Goal: Information Seeking & Learning: Find specific fact

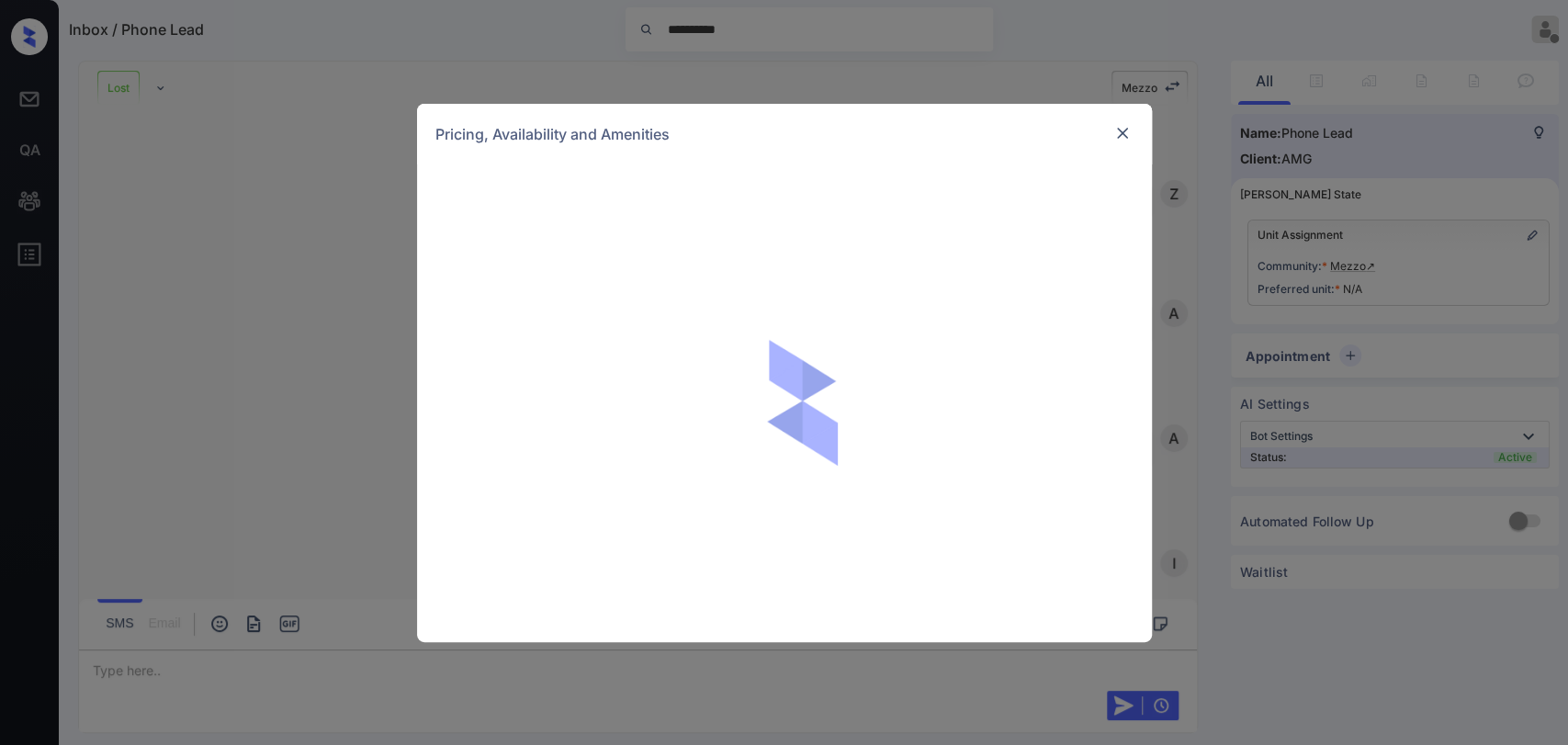
scroll to position [435, 0]
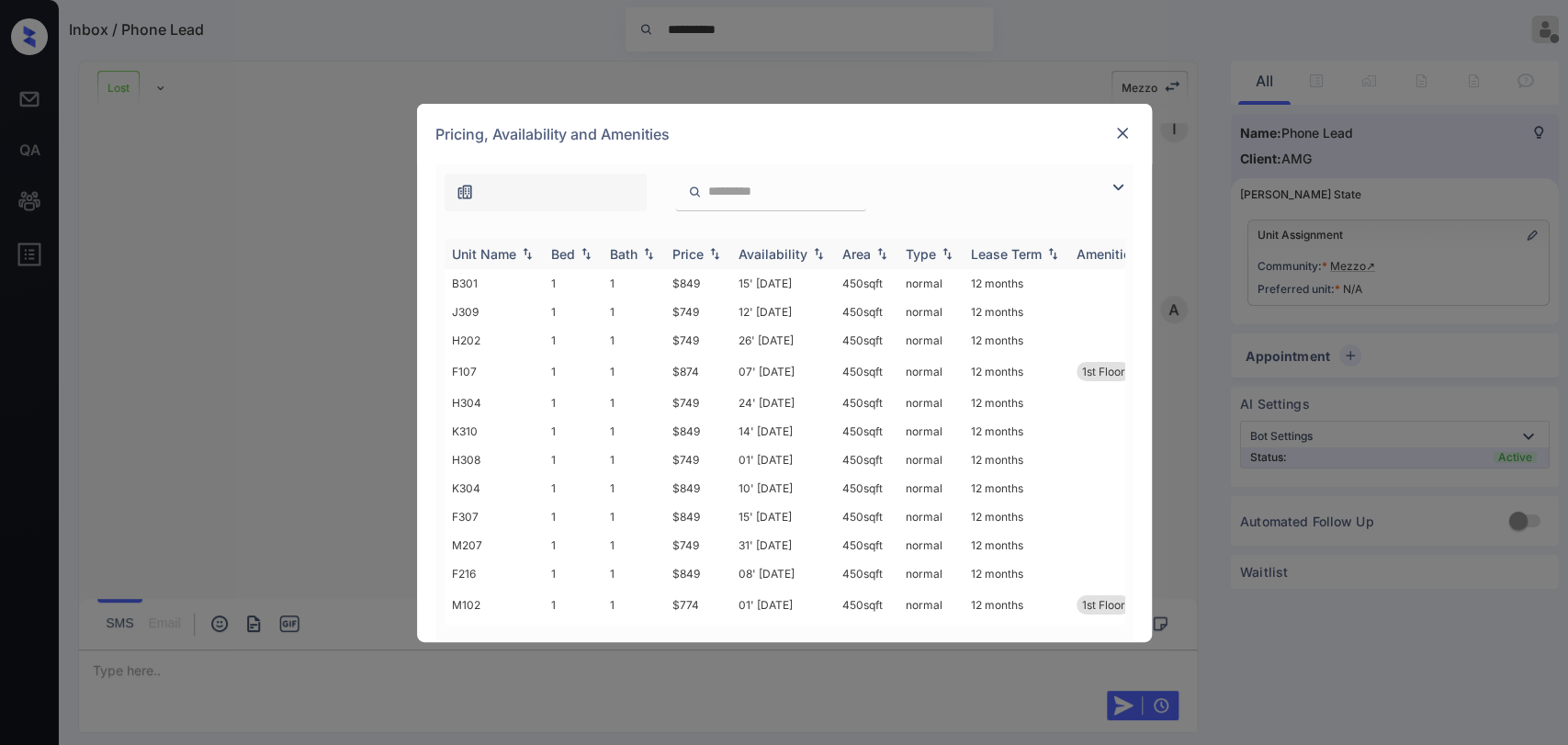
click at [684, 255] on div "Price" at bounding box center [688, 254] width 32 height 16
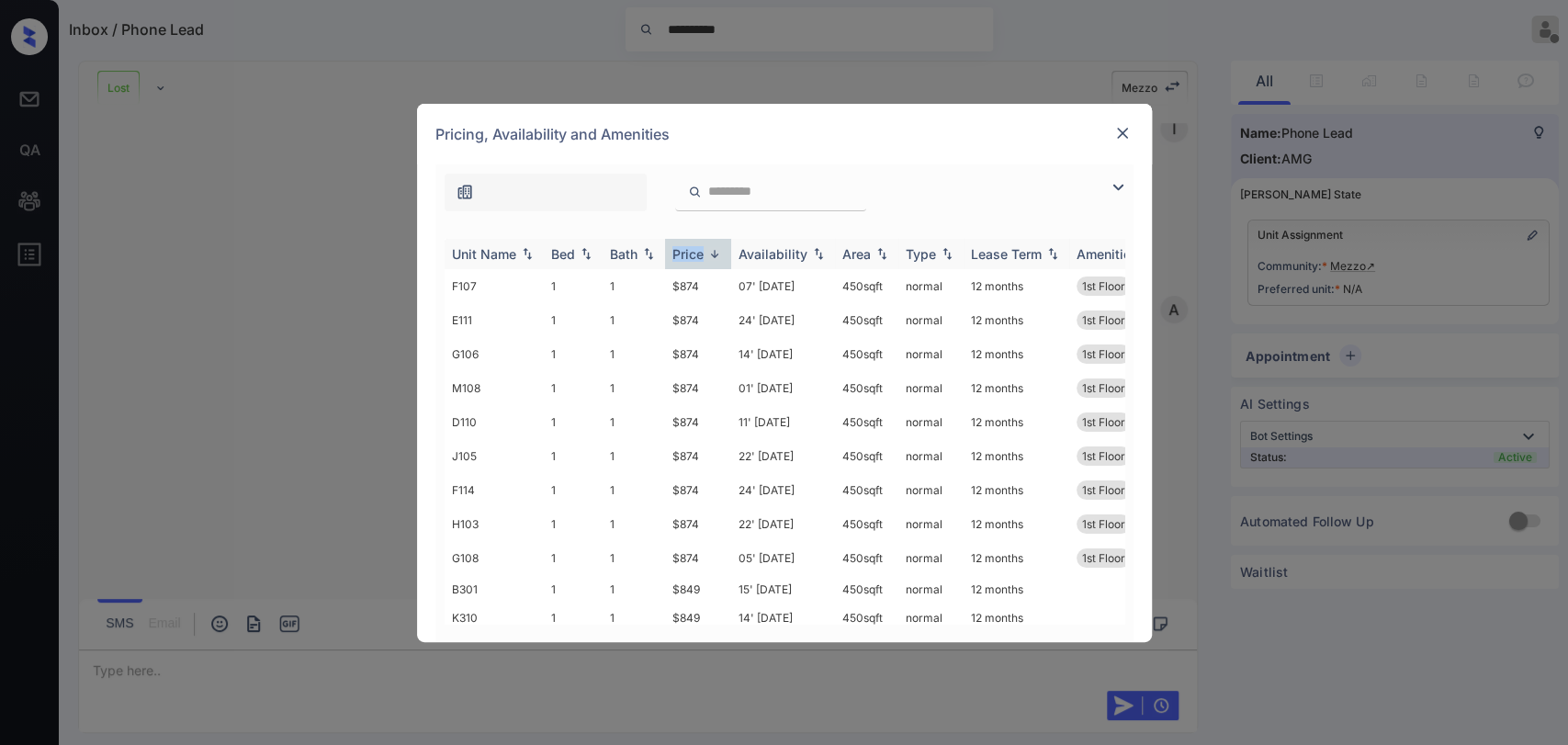
click at [684, 255] on div "Price" at bounding box center [688, 254] width 32 height 16
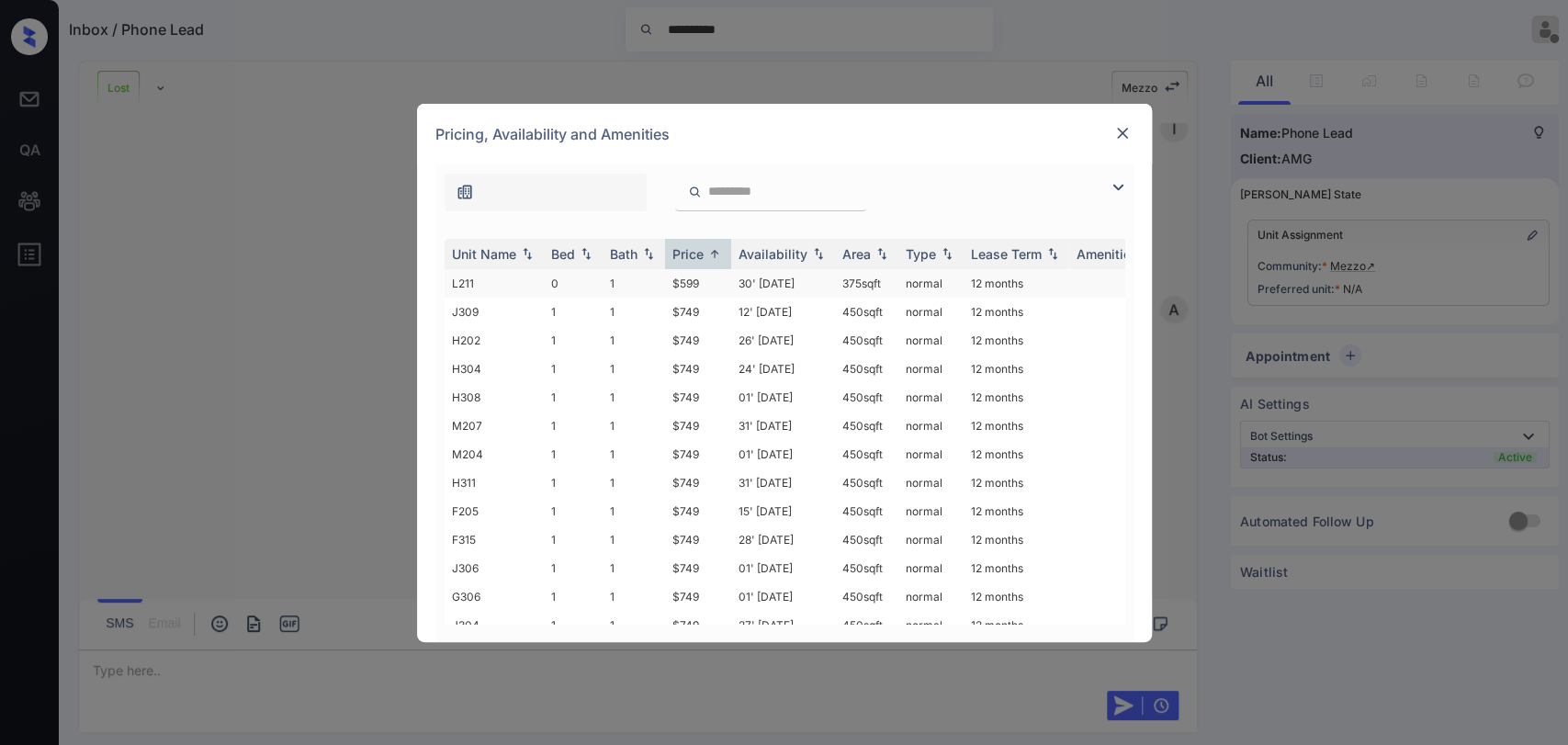
click at [687, 281] on td "$599" at bounding box center [698, 283] width 66 height 29
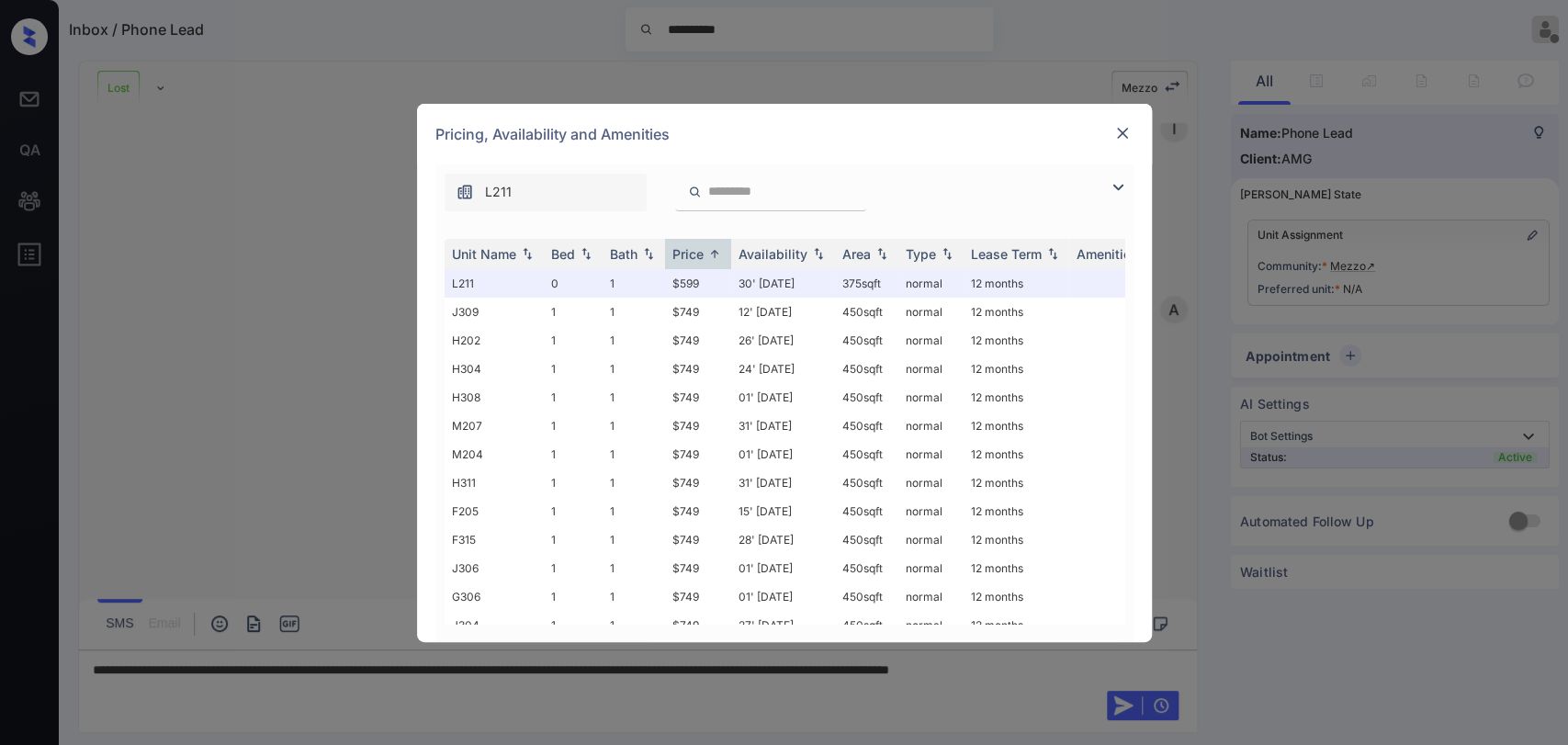
click at [1133, 133] on div "Pricing, Availability and Amenities" at bounding box center [784, 134] width 735 height 61
click at [1130, 132] on img at bounding box center [1123, 133] width 19 height 19
